Goal: Find specific page/section: Find specific page/section

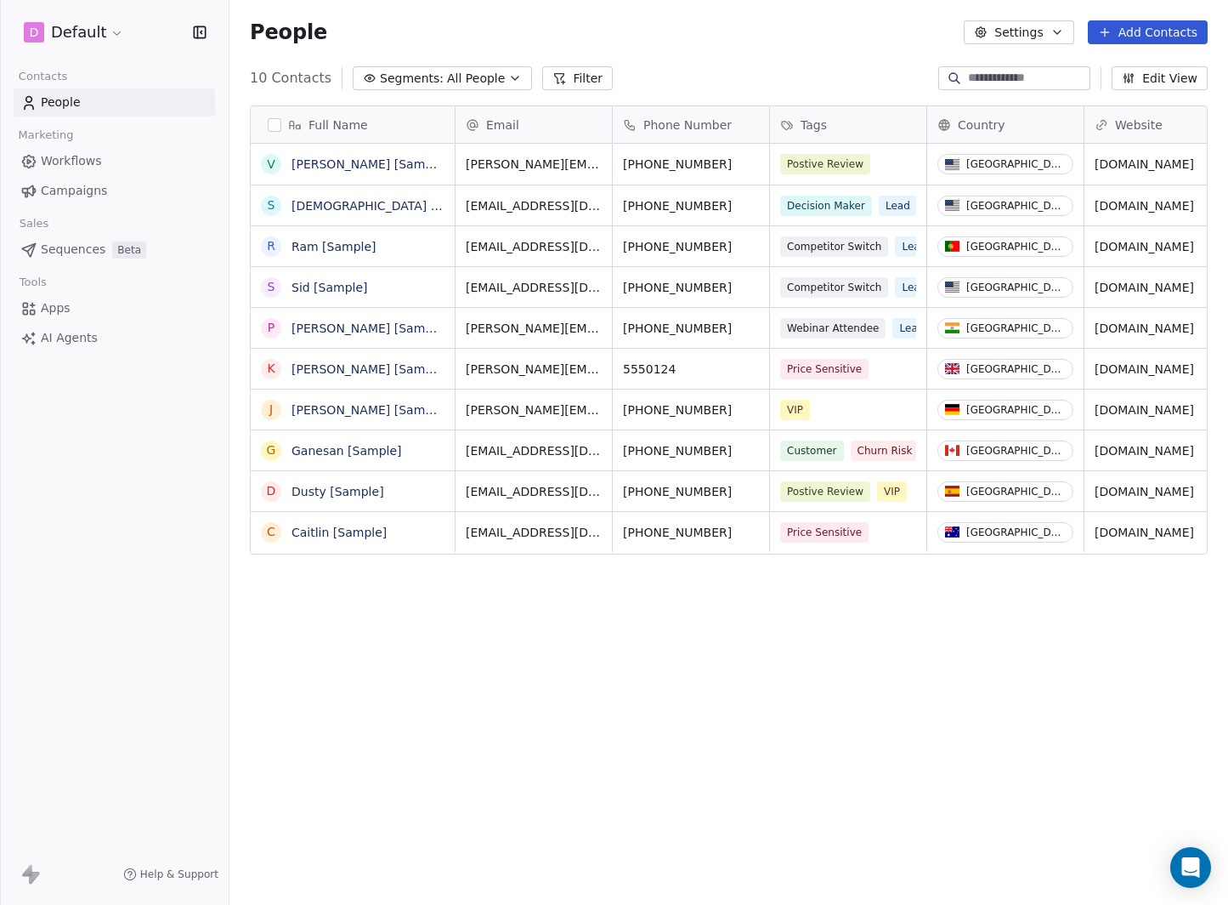
scroll to position [783, 986]
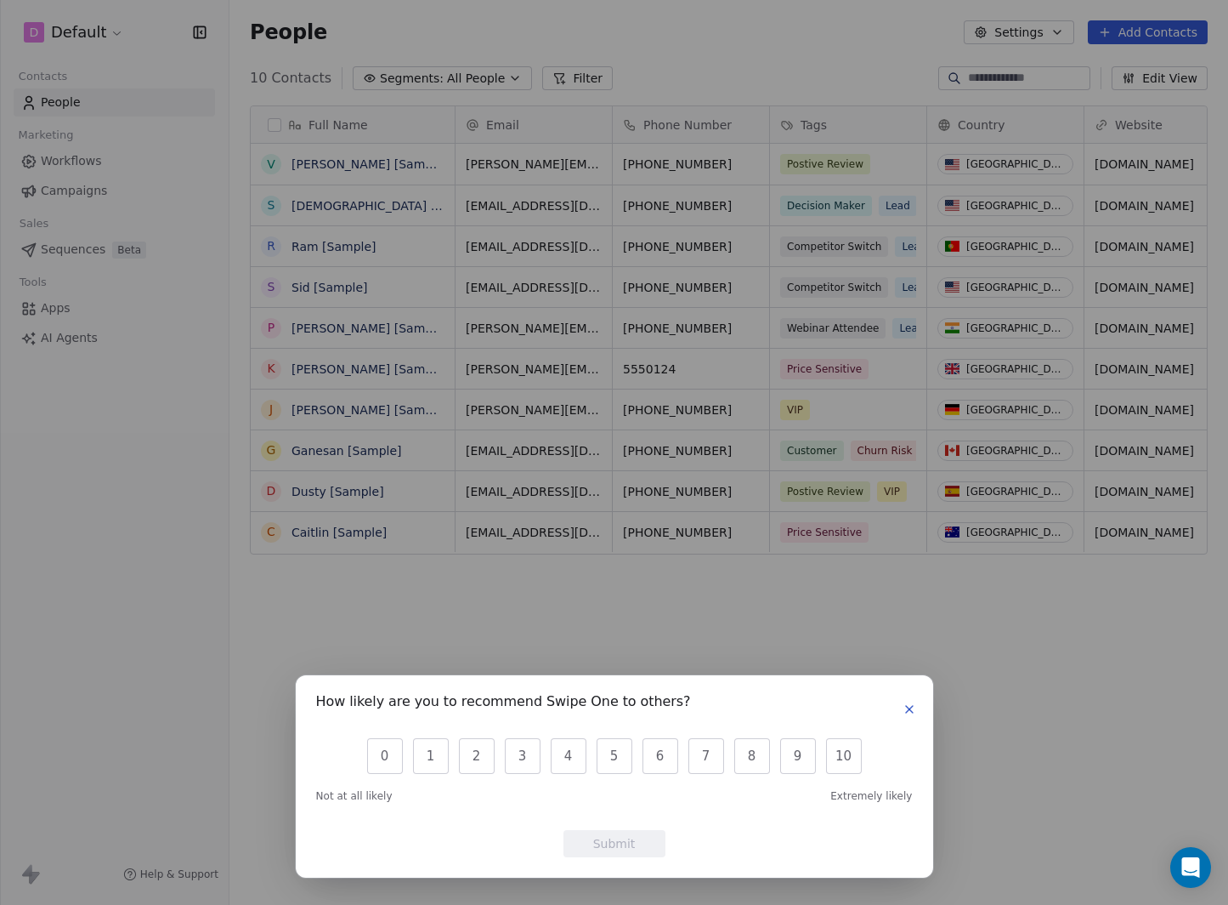
click at [75, 27] on div "How likely are you to recommend Swipe One to others? 0 1 2 3 4 5 6 7 8 9 10 Not…" at bounding box center [614, 452] width 1228 height 905
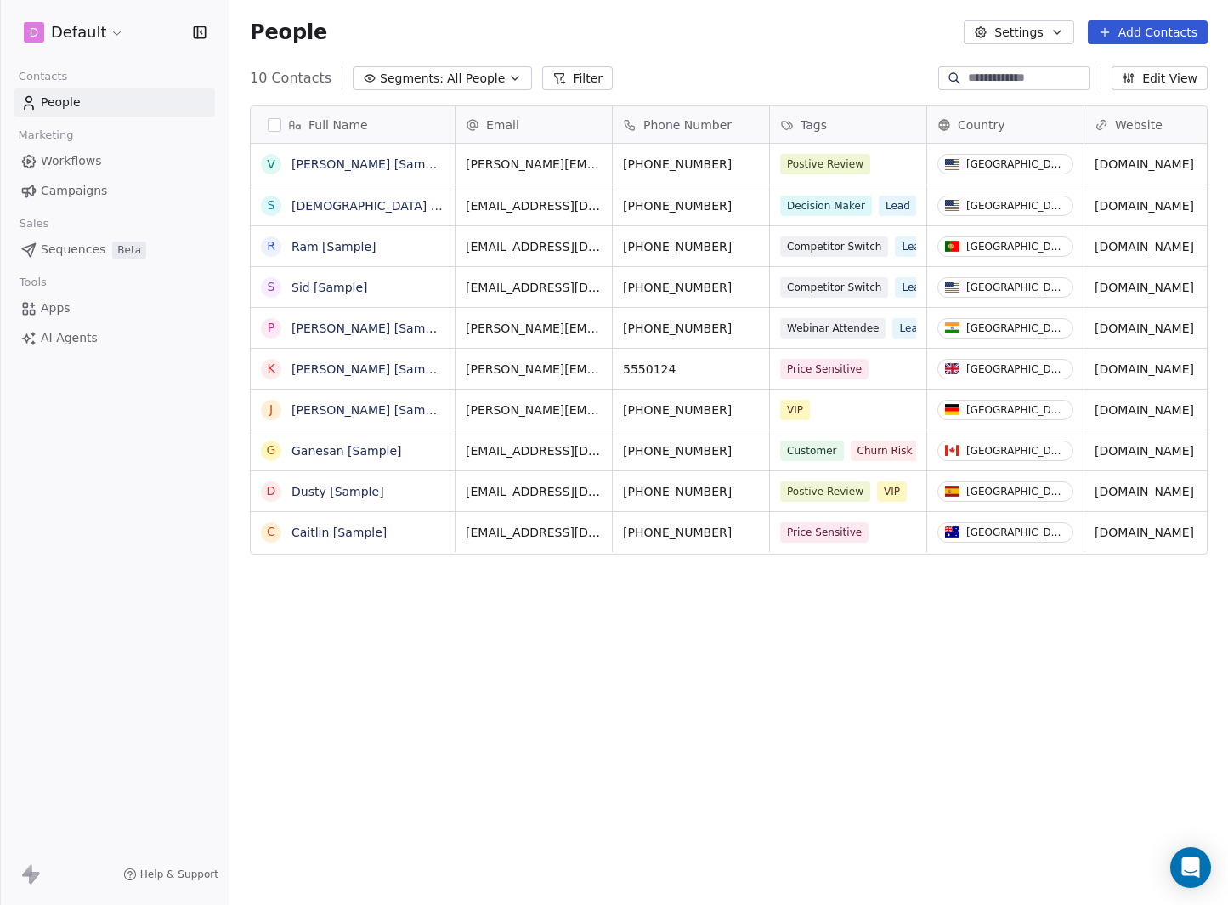
click at [80, 32] on html "D Default Contacts People Marketing Workflows Campaigns Sales Sequences Beta To…" at bounding box center [614, 452] width 1228 height 905
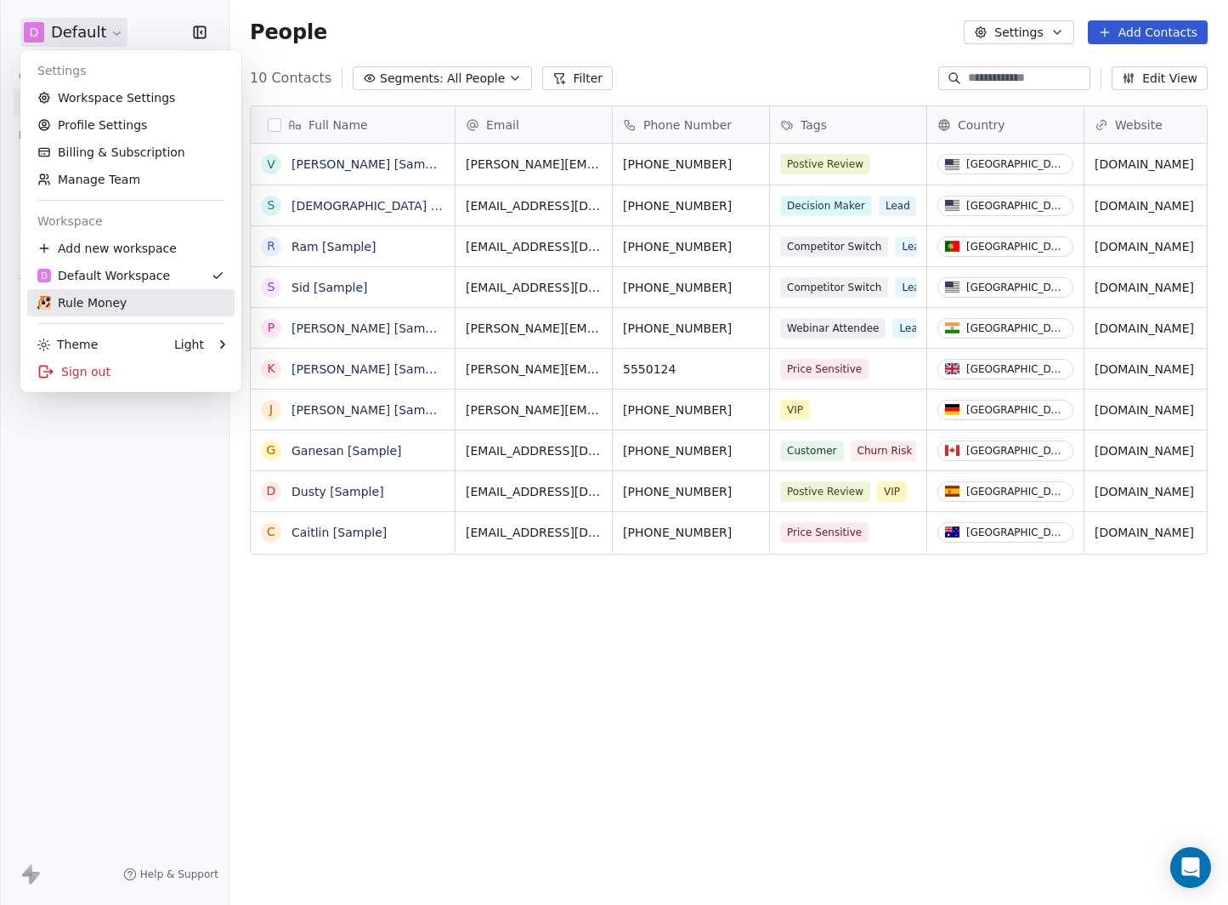
click at [96, 308] on div "Rule Money" at bounding box center [81, 302] width 89 height 17
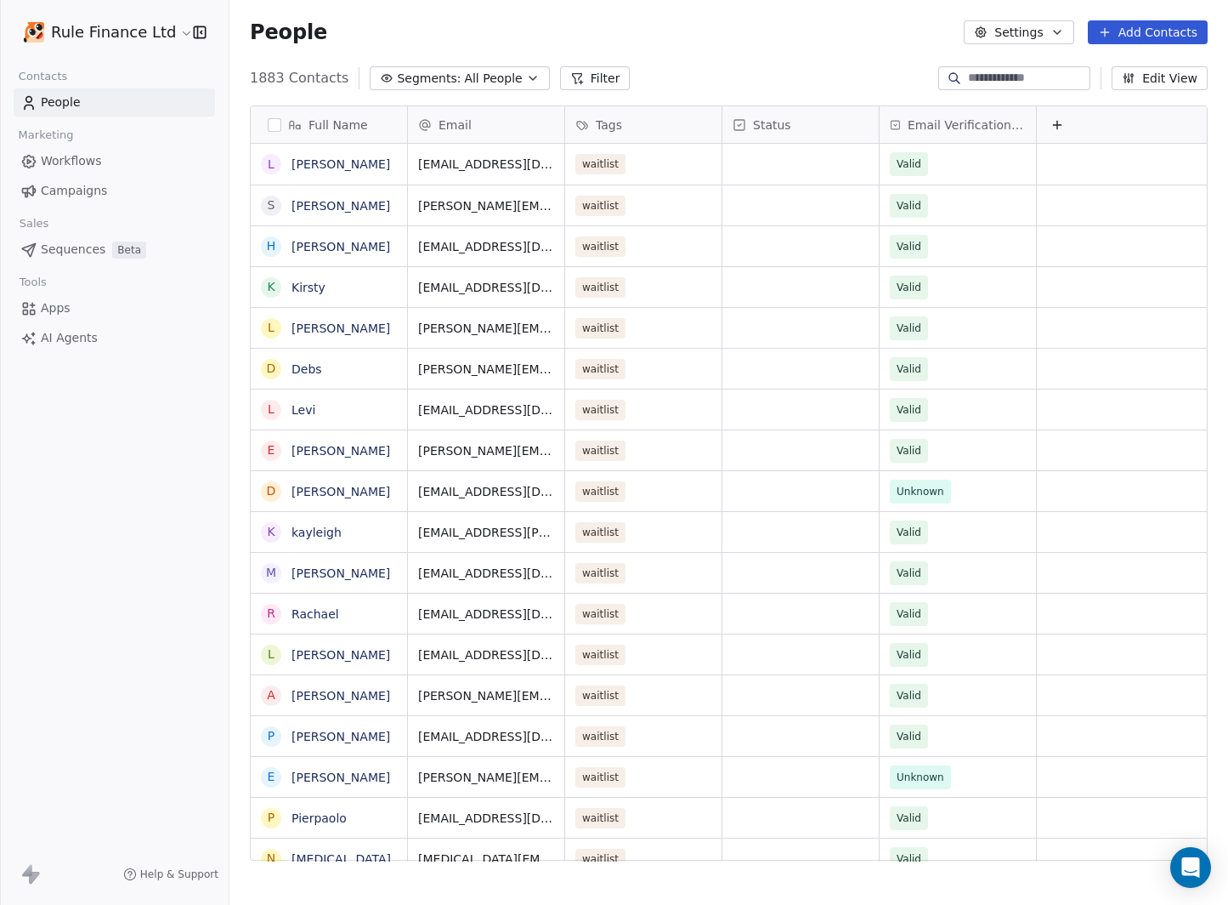
click at [78, 193] on span "Campaigns" at bounding box center [74, 191] width 66 height 18
